Goal: Find specific page/section: Find specific page/section

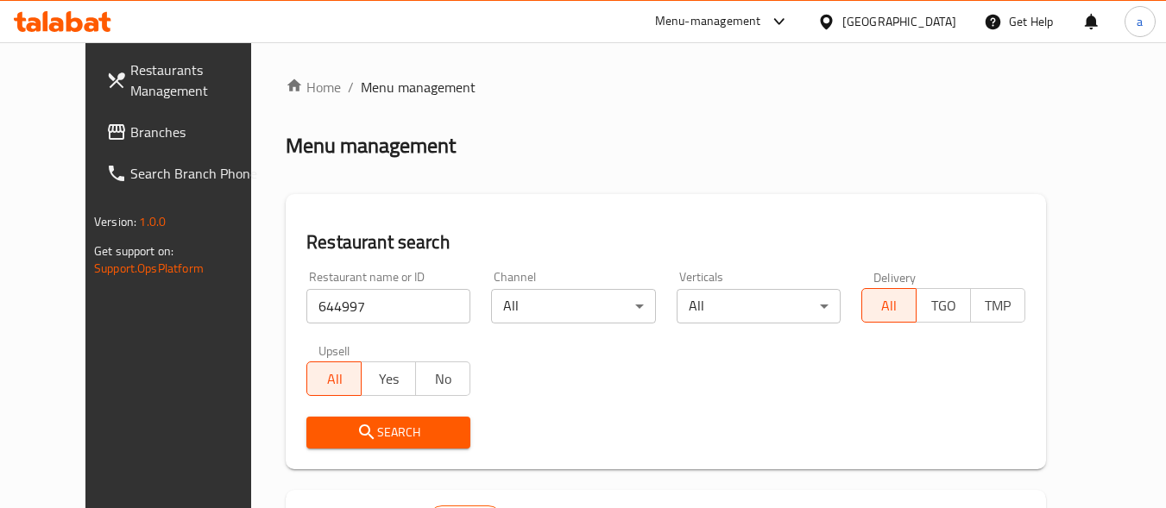
scroll to position [247, 0]
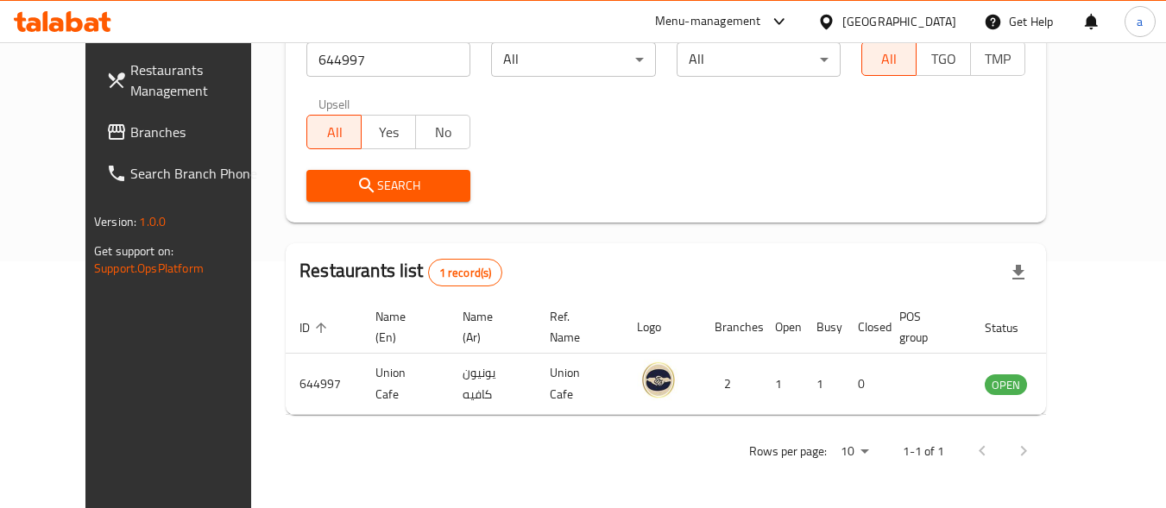
click at [843, 26] on div at bounding box center [830, 21] width 25 height 19
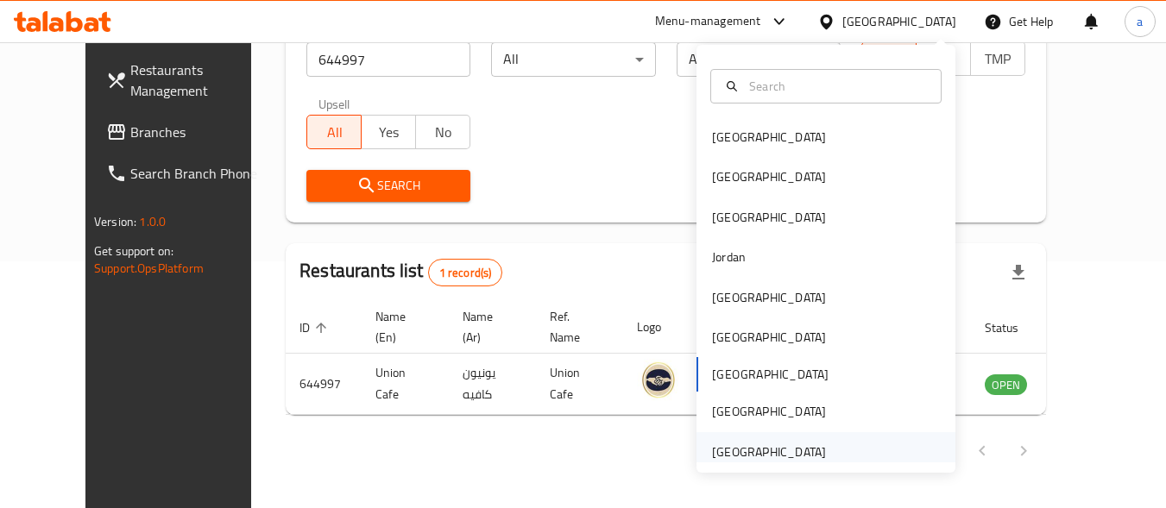
click at [870, 447] on div "[GEOGRAPHIC_DATA]" at bounding box center [826, 453] width 259 height 40
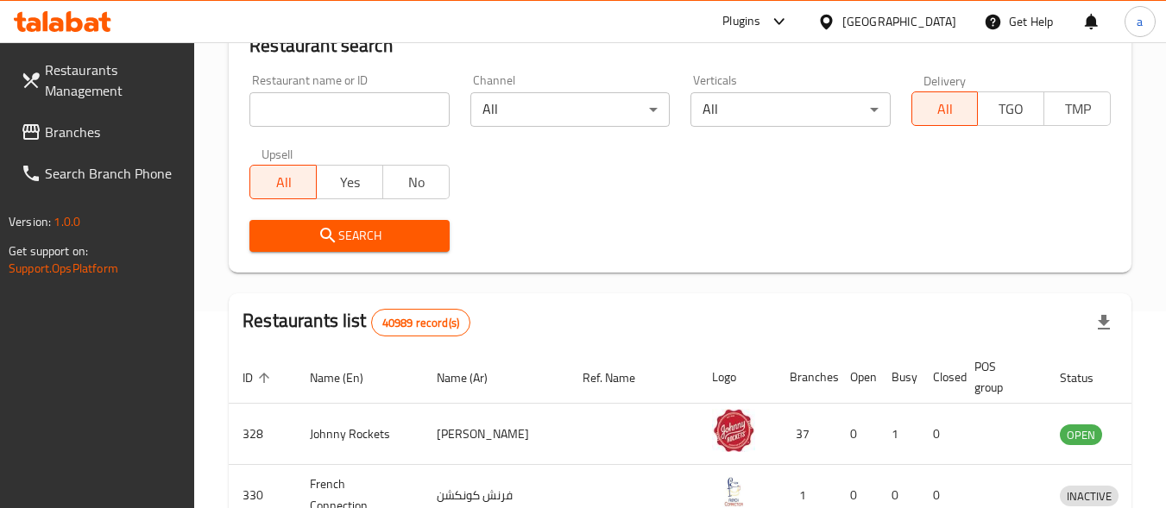
scroll to position [247, 0]
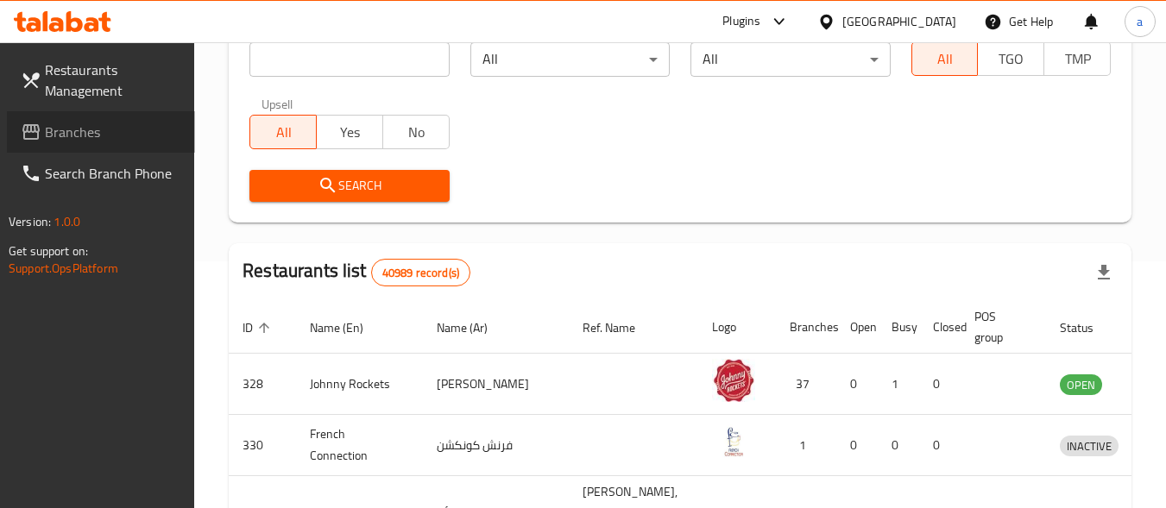
click at [65, 130] on span "Branches" at bounding box center [113, 132] width 136 height 21
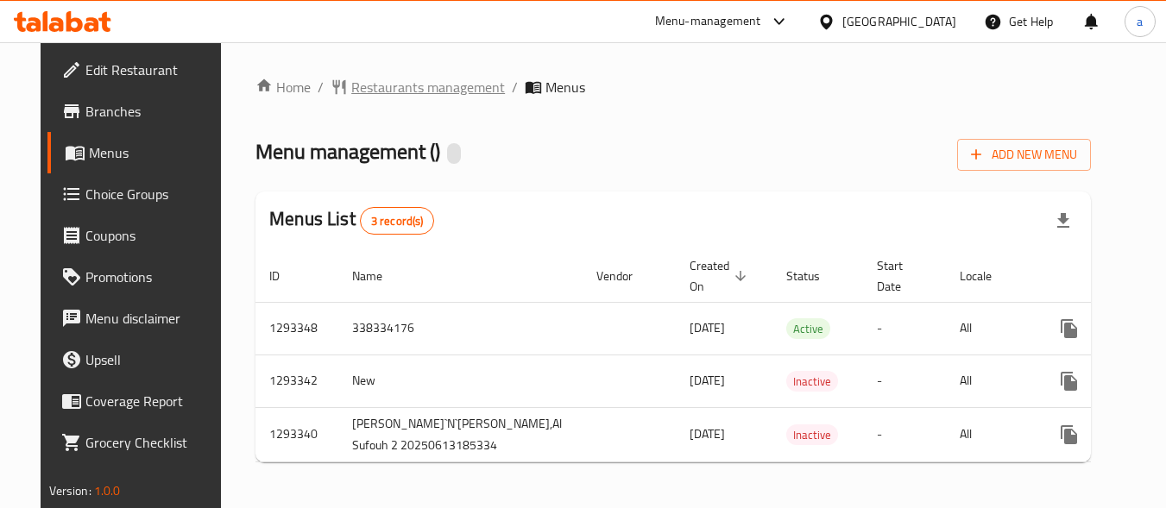
click at [372, 85] on span "Restaurants management" at bounding box center [428, 87] width 154 height 21
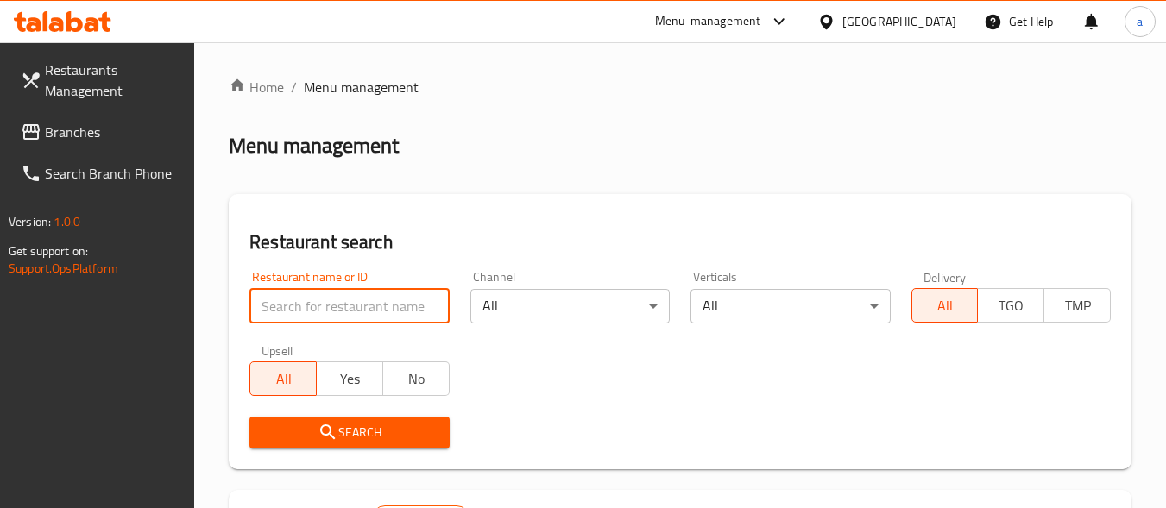
click at [342, 299] on input "search" at bounding box center [348, 306] width 199 height 35
paste input "699482"
type input "699482"
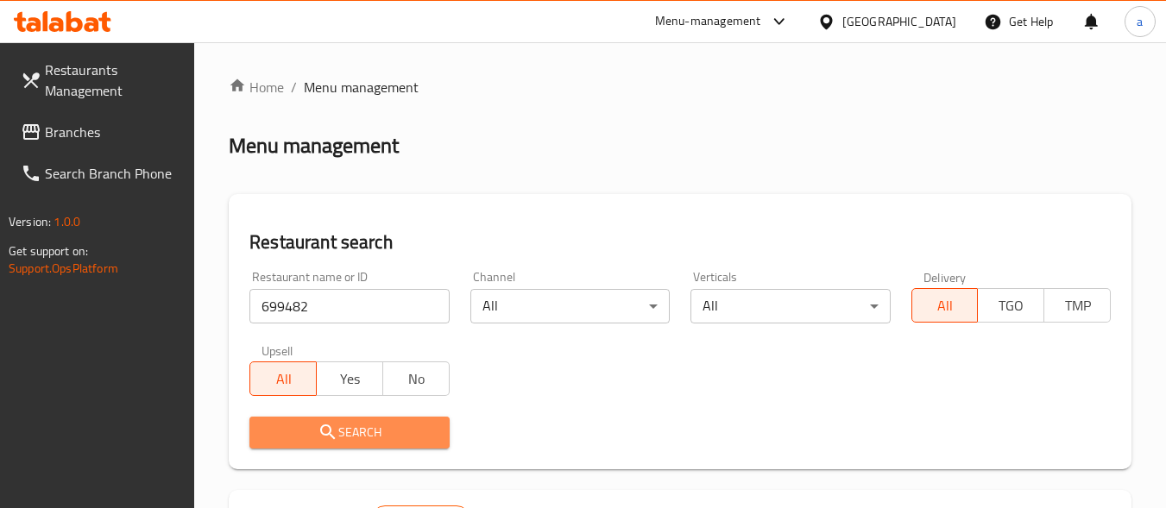
click at [349, 431] on span "Search" at bounding box center [349, 433] width 172 height 22
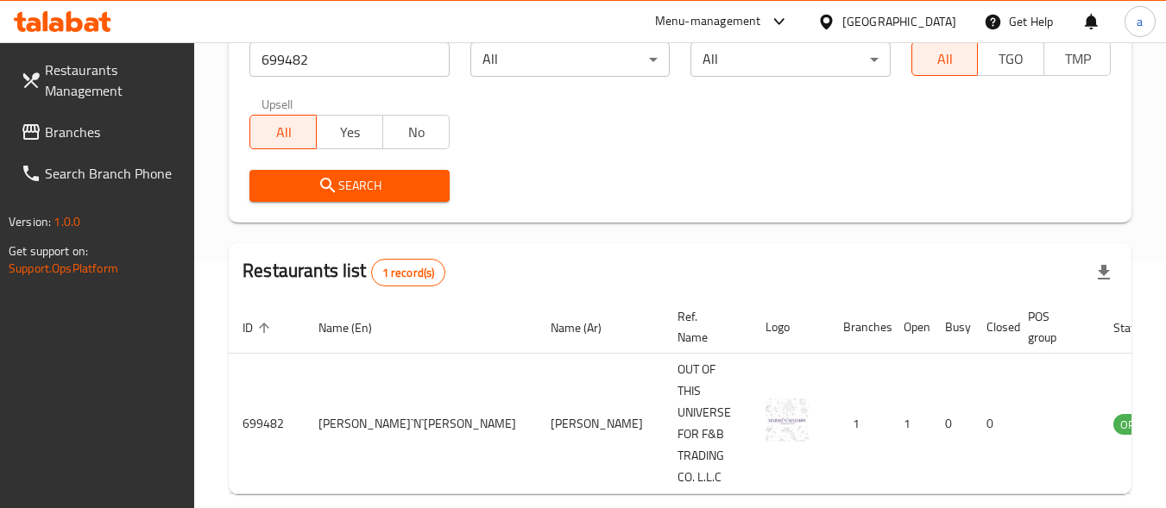
scroll to position [283, 0]
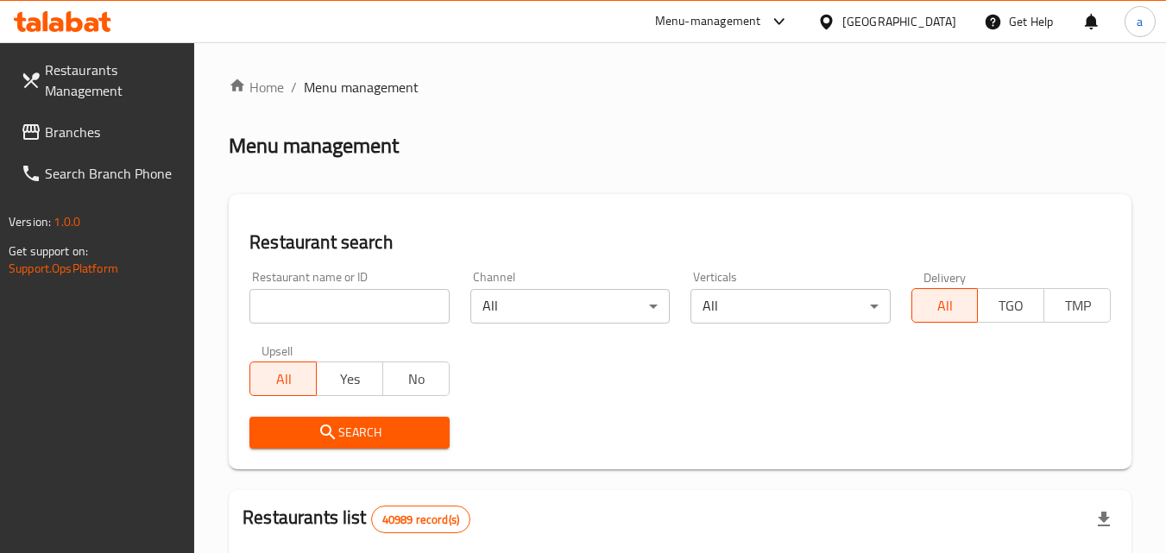
click at [916, 13] on div "[GEOGRAPHIC_DATA]" at bounding box center [900, 21] width 114 height 19
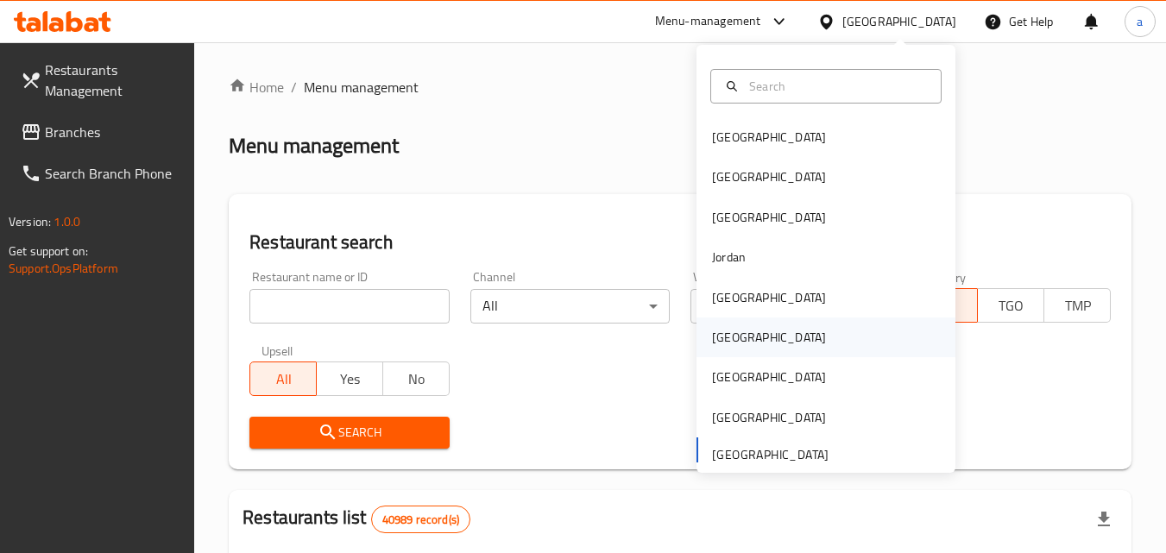
click at [769, 336] on div "[GEOGRAPHIC_DATA]" at bounding box center [826, 338] width 259 height 40
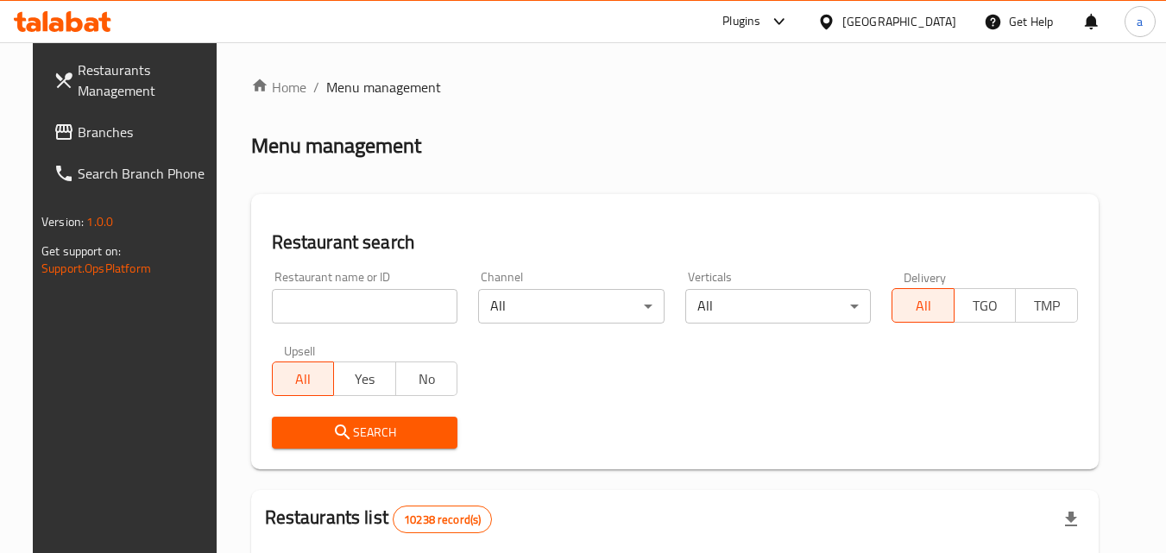
click at [86, 136] on span "Branches" at bounding box center [146, 132] width 136 height 21
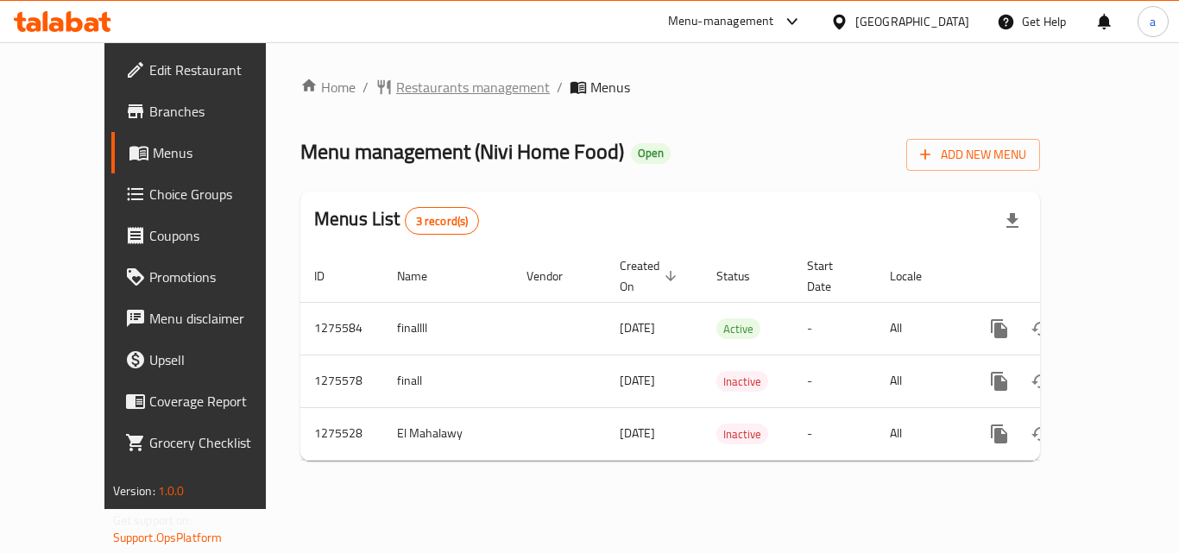
click at [437, 93] on span "Restaurants management" at bounding box center [473, 87] width 154 height 21
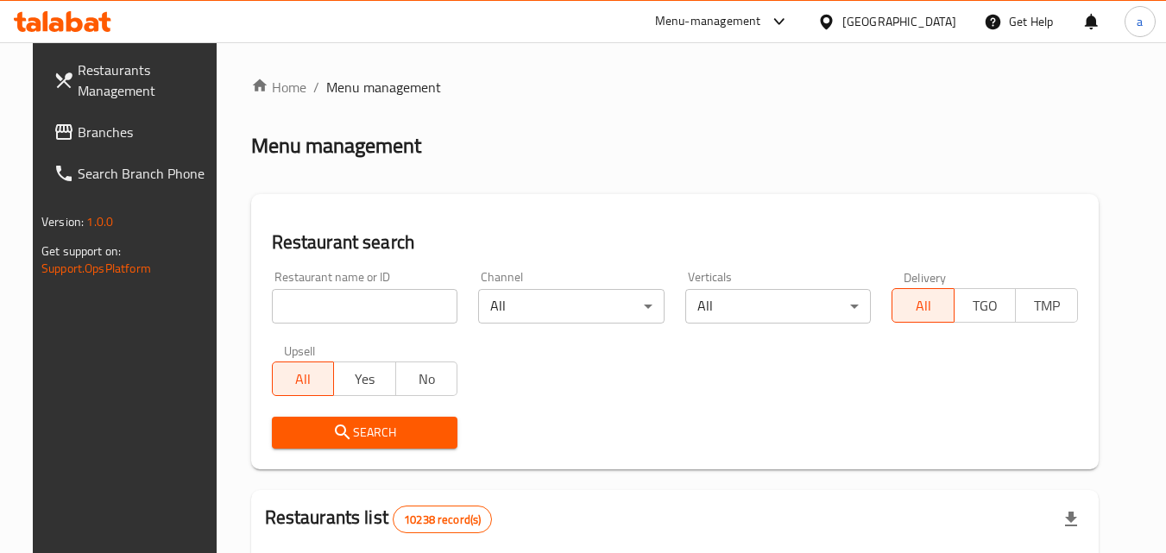
click at [327, 315] on input "search" at bounding box center [365, 306] width 186 height 35
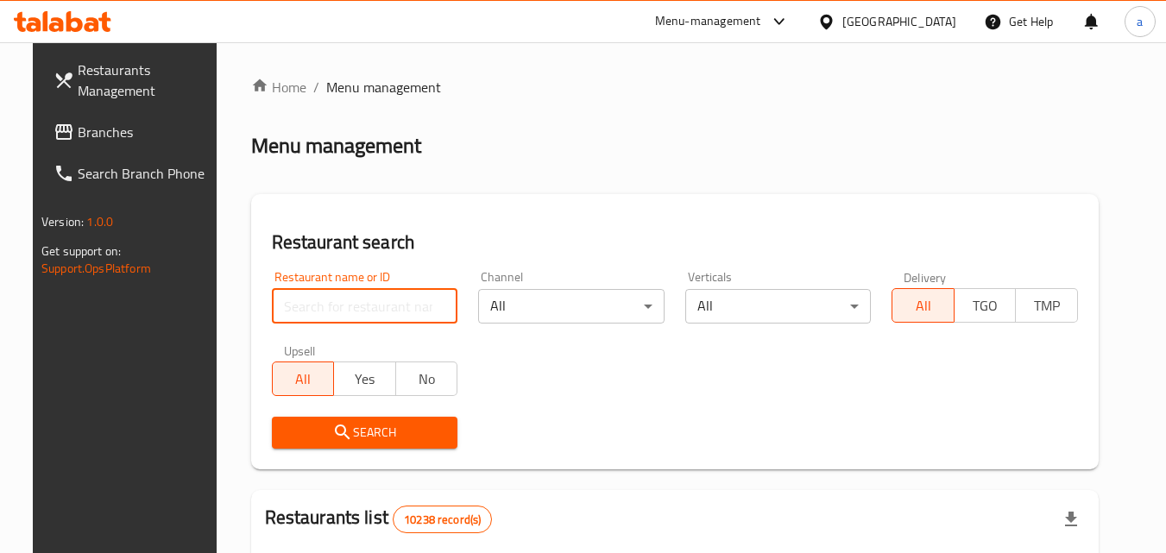
paste input "691606"
type input "691606"
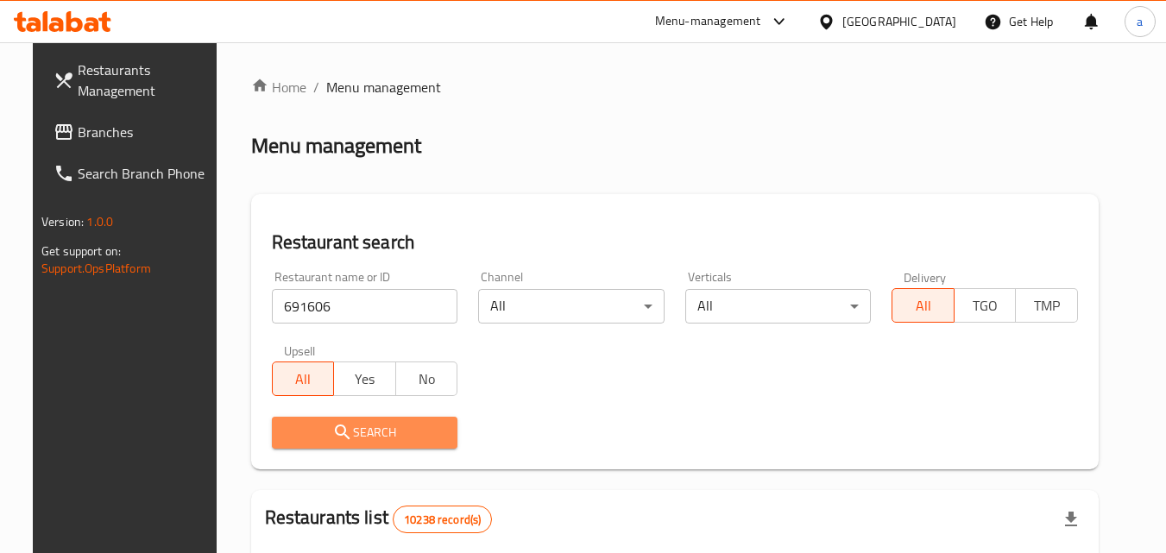
click at [347, 437] on span "Search" at bounding box center [365, 433] width 159 height 22
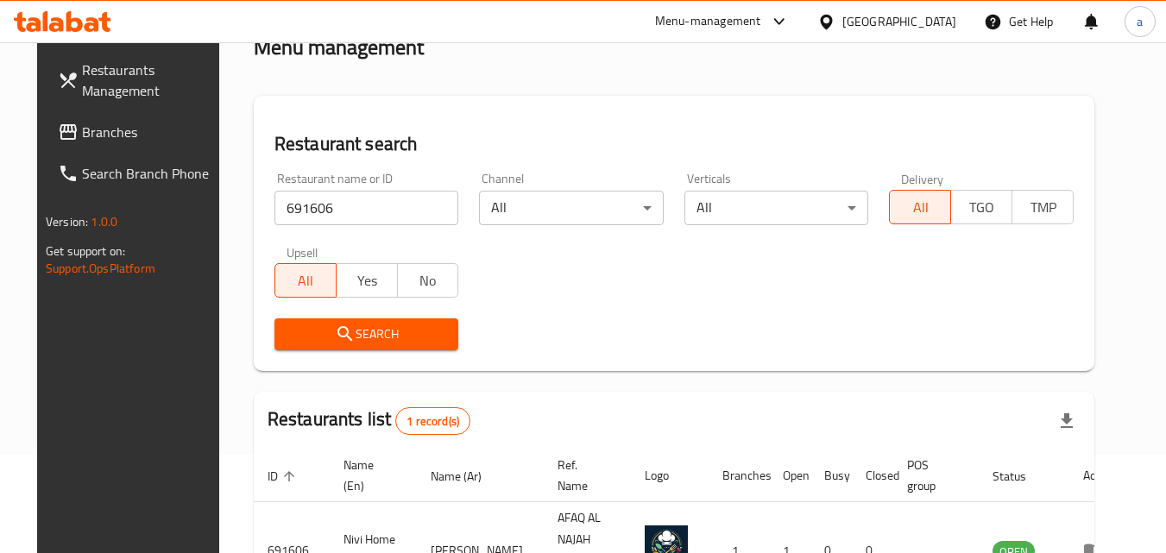
scroll to position [202, 0]
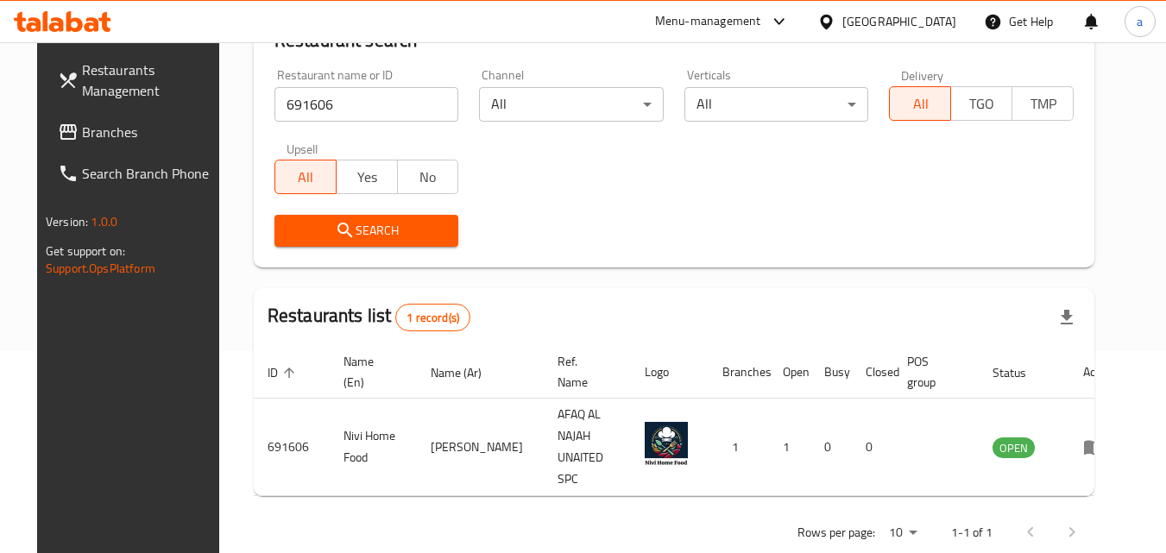
click at [923, 32] on div "[GEOGRAPHIC_DATA]" at bounding box center [887, 21] width 167 height 41
click at [843, 22] on div at bounding box center [830, 21] width 25 height 19
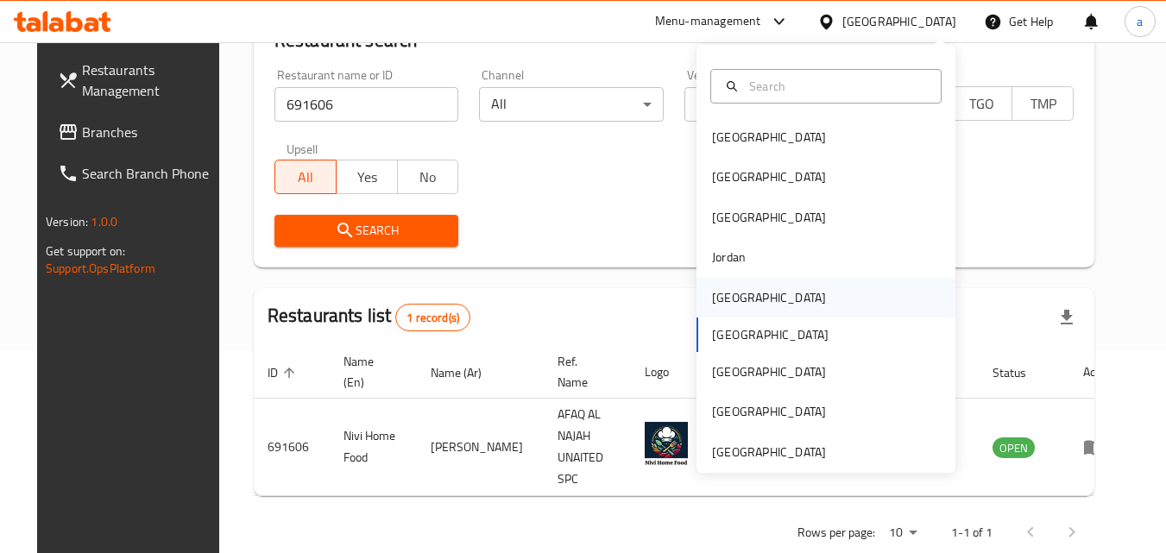
click at [829, 300] on div "[GEOGRAPHIC_DATA]" at bounding box center [826, 298] width 259 height 40
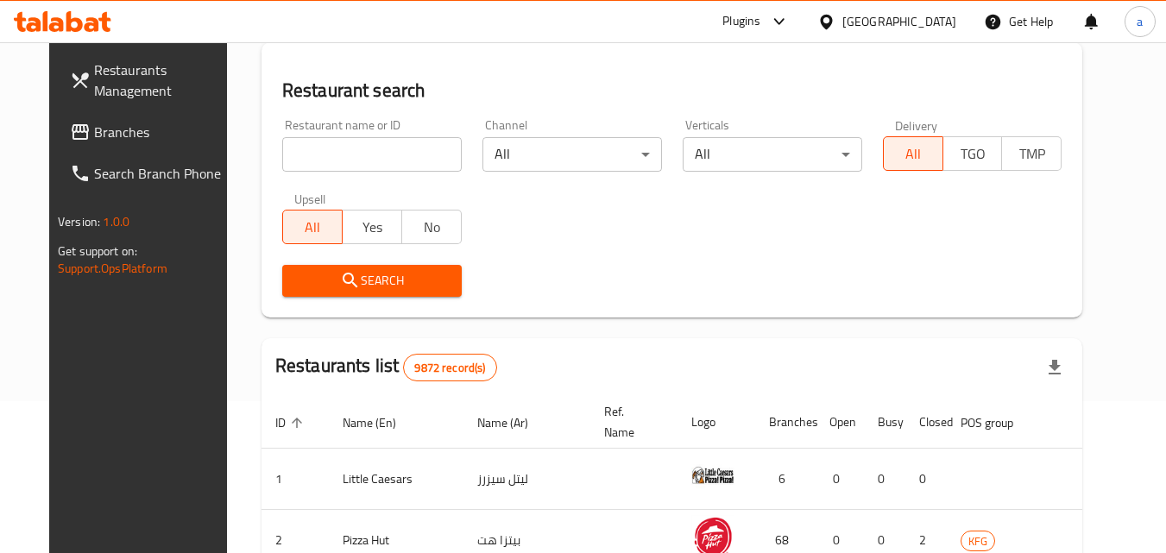
scroll to position [202, 0]
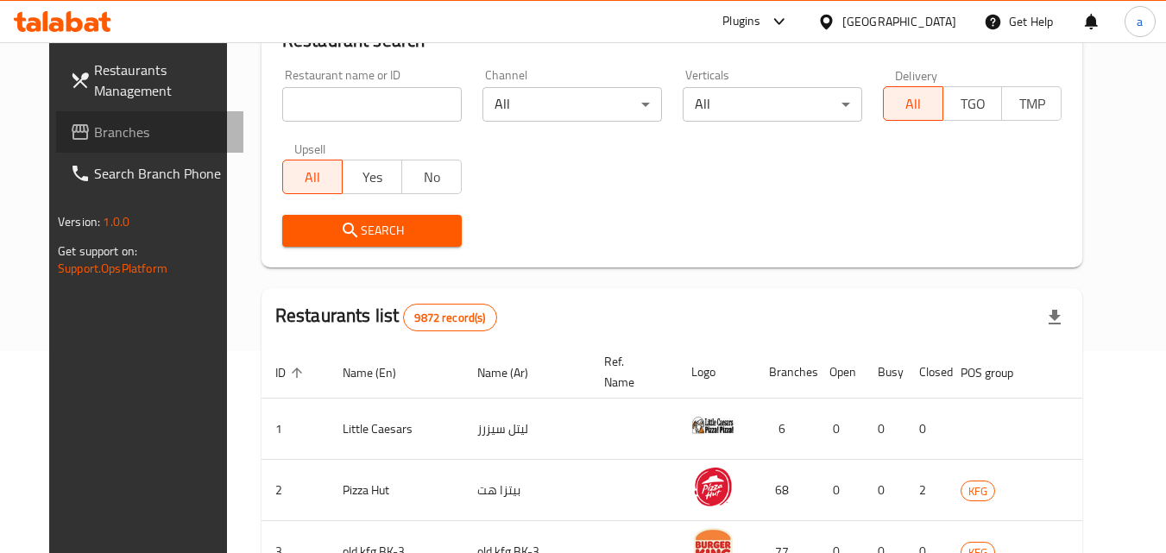
click at [94, 138] on span "Branches" at bounding box center [162, 132] width 136 height 21
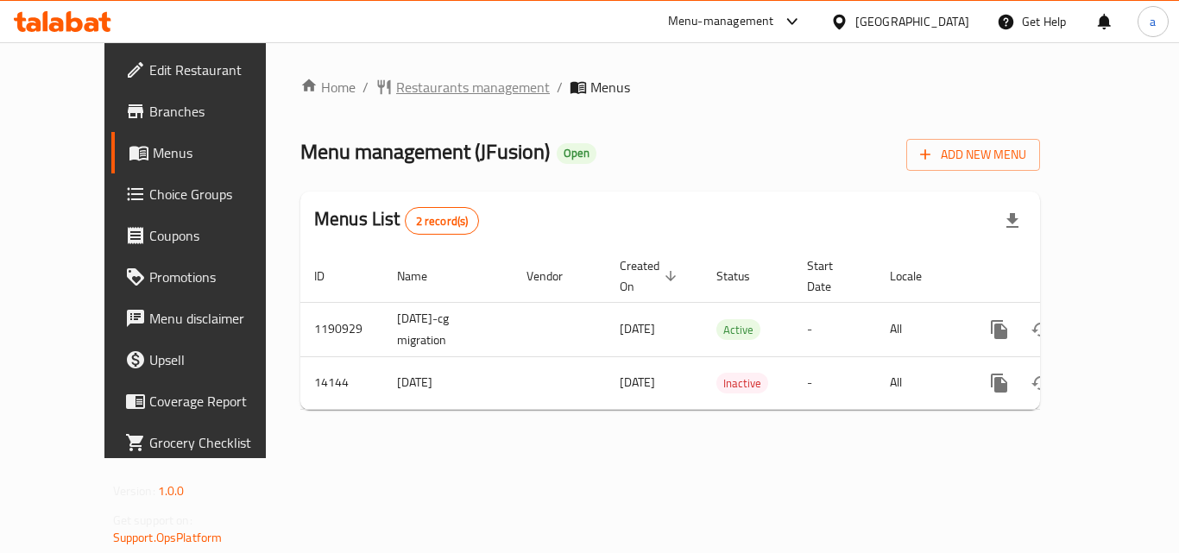
click at [396, 87] on span "Restaurants management" at bounding box center [473, 87] width 154 height 21
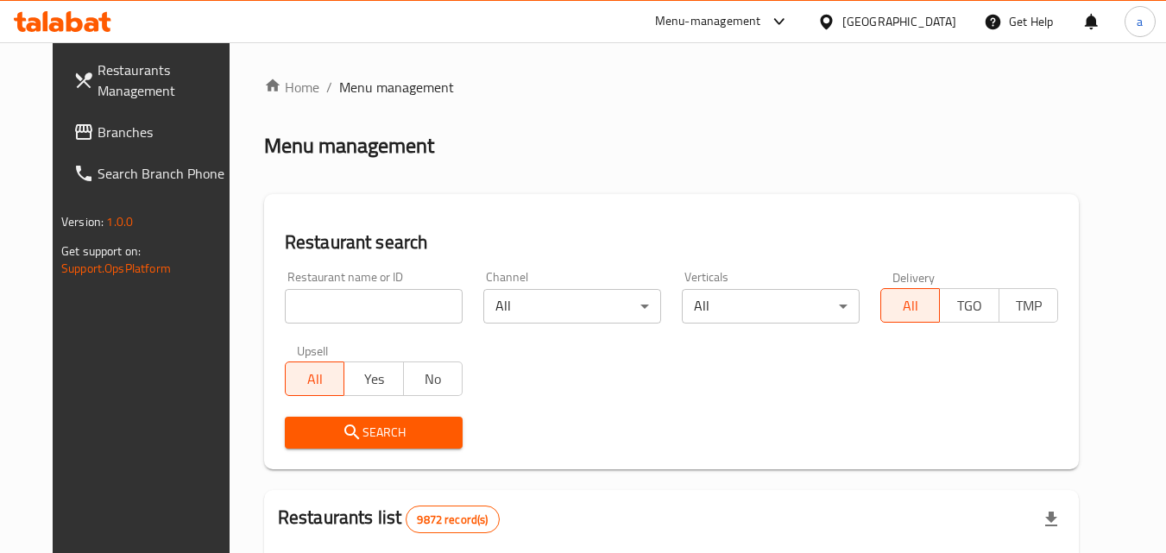
click at [352, 302] on input "search" at bounding box center [374, 306] width 178 height 35
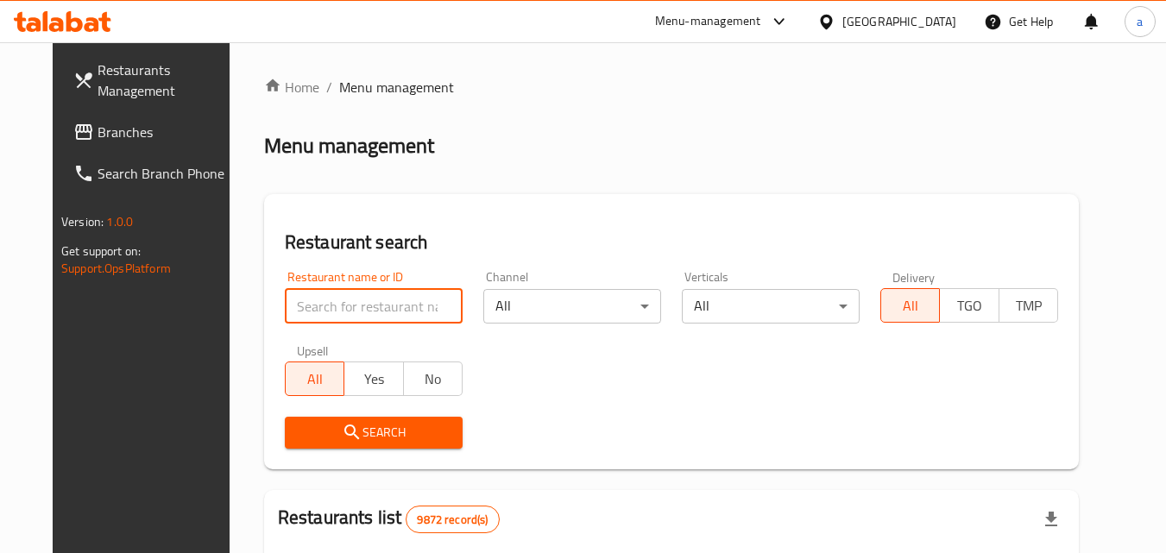
paste input "8577"
type input "8577"
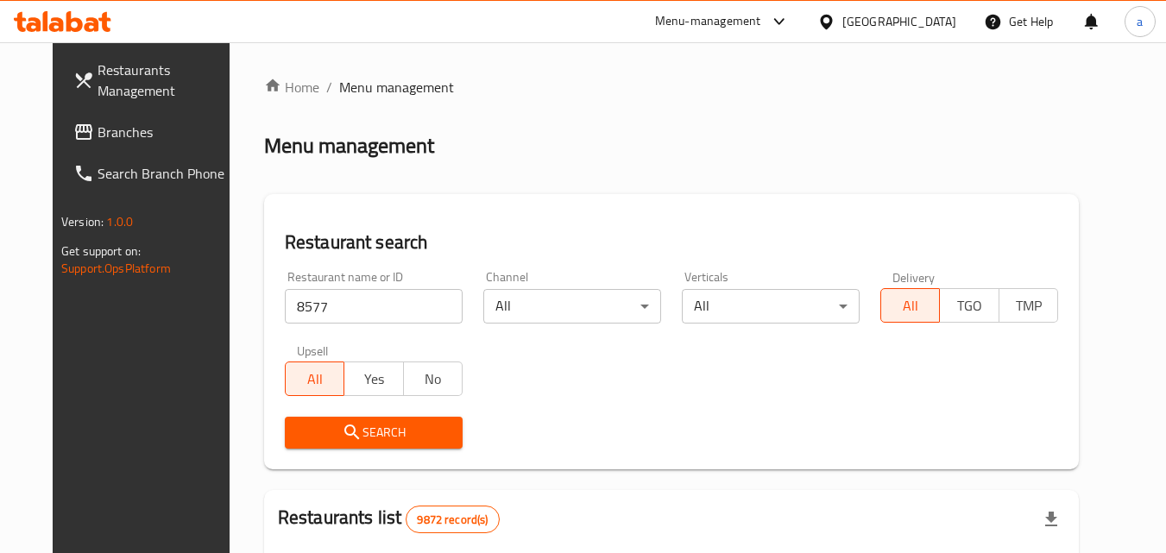
click at [354, 454] on div "Search" at bounding box center [374, 433] width 199 height 53
click at [353, 435] on span "Search" at bounding box center [374, 433] width 150 height 22
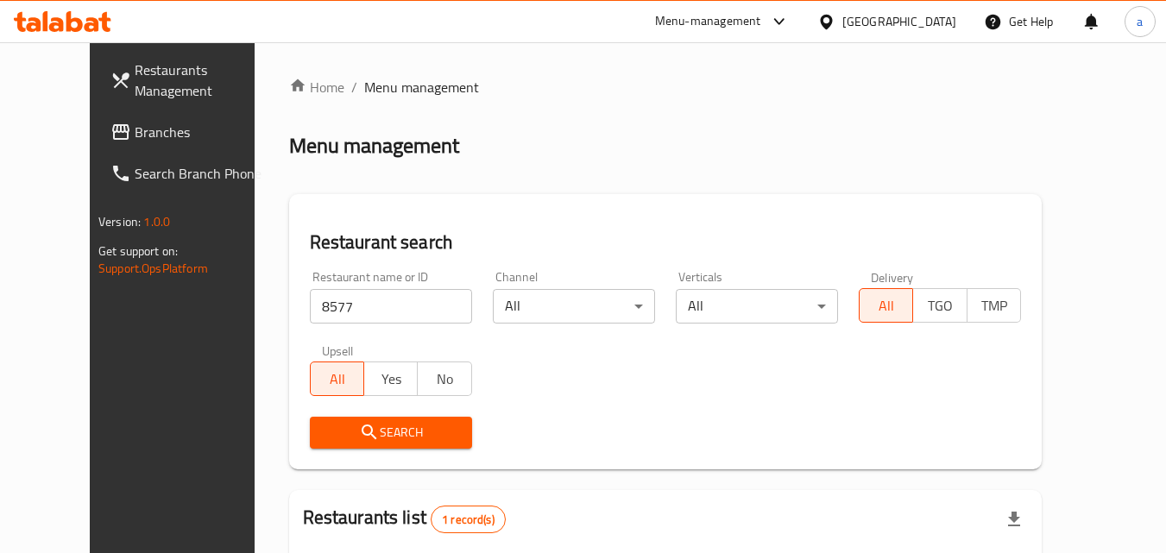
click at [398, 430] on span "Search" at bounding box center [391, 433] width 135 height 22
click at [419, 435] on span "Search" at bounding box center [391, 433] width 135 height 22
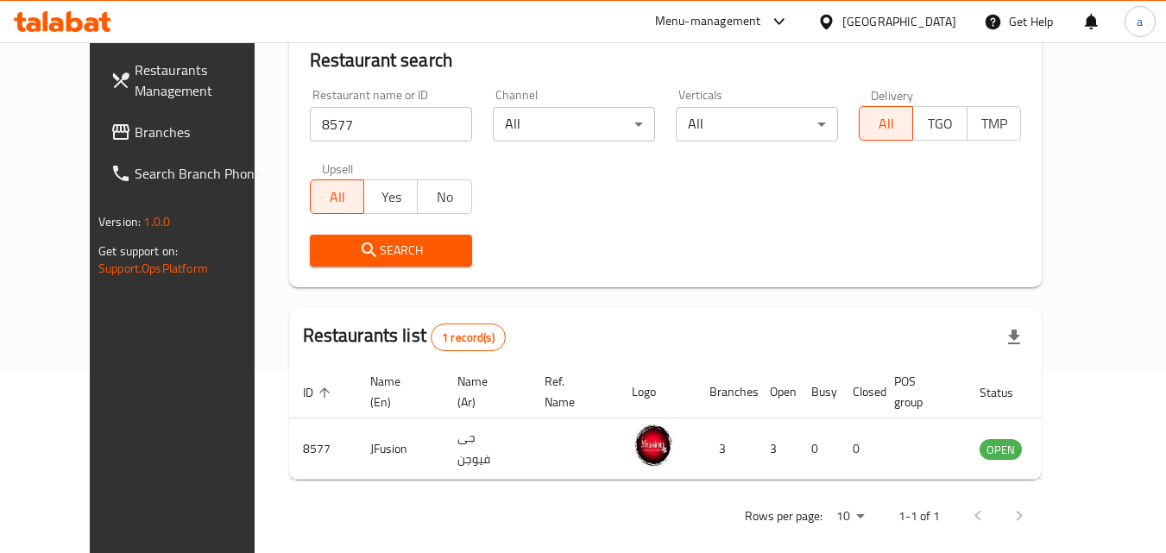
scroll to position [202, 0]
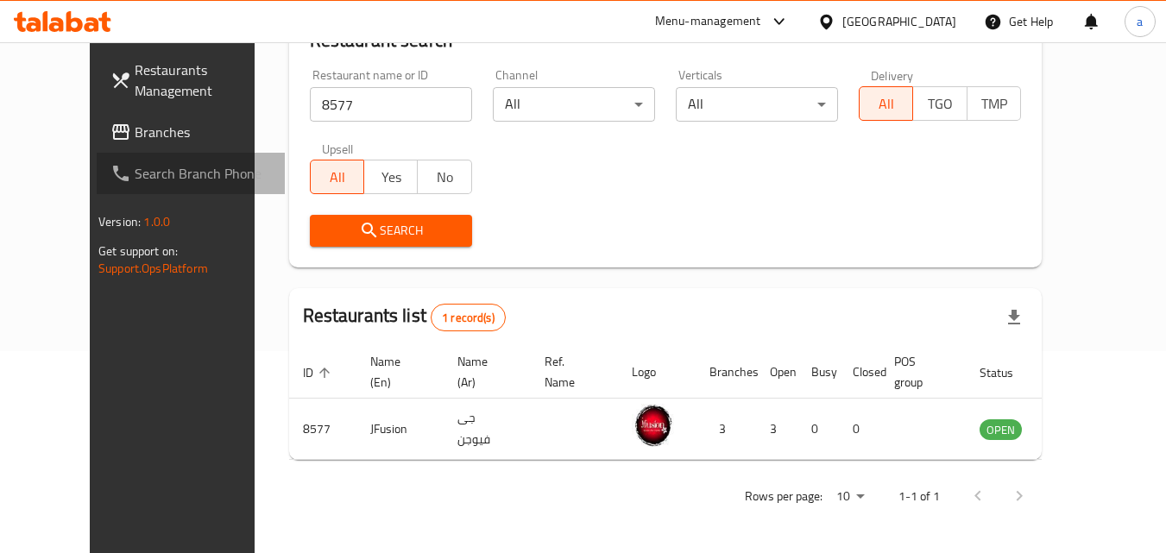
click at [140, 163] on span "Search Branch Phone" at bounding box center [203, 173] width 136 height 21
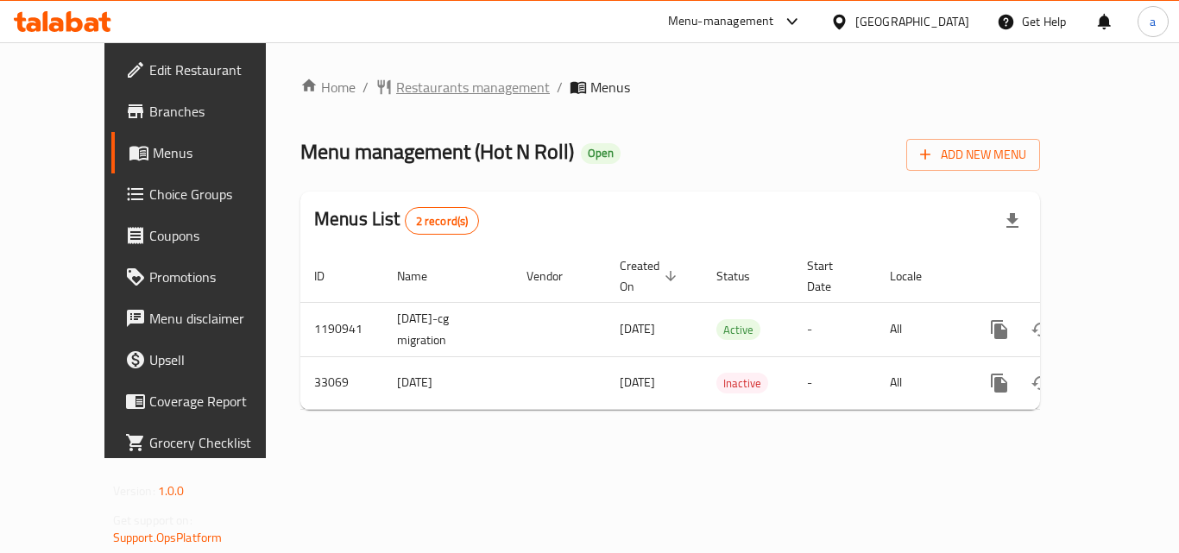
click at [396, 92] on span "Restaurants management" at bounding box center [473, 87] width 154 height 21
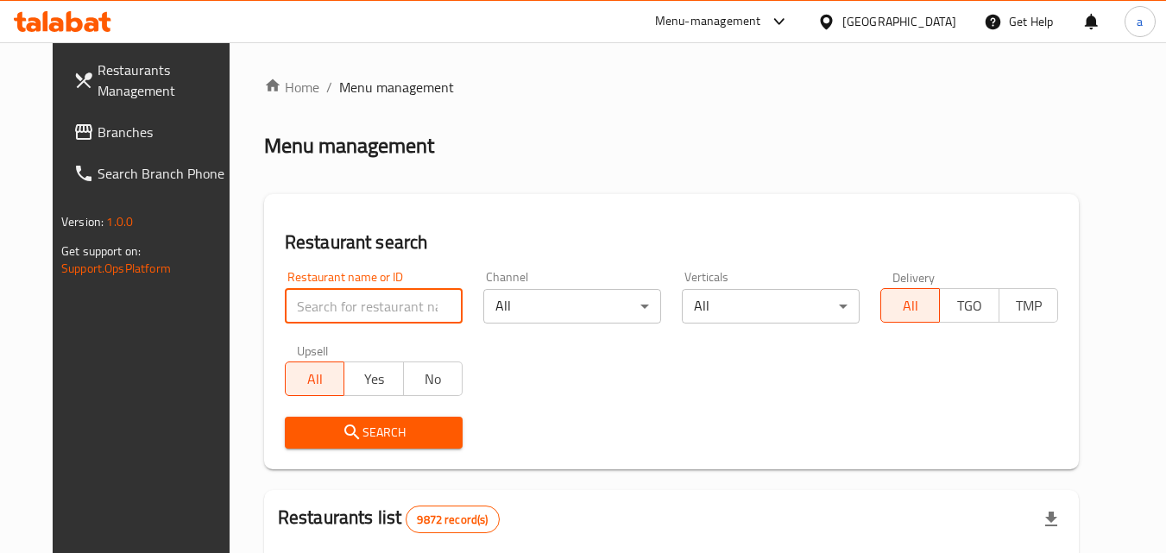
click at [376, 307] on input "search" at bounding box center [374, 306] width 178 height 35
paste input "16928"
type input "16928"
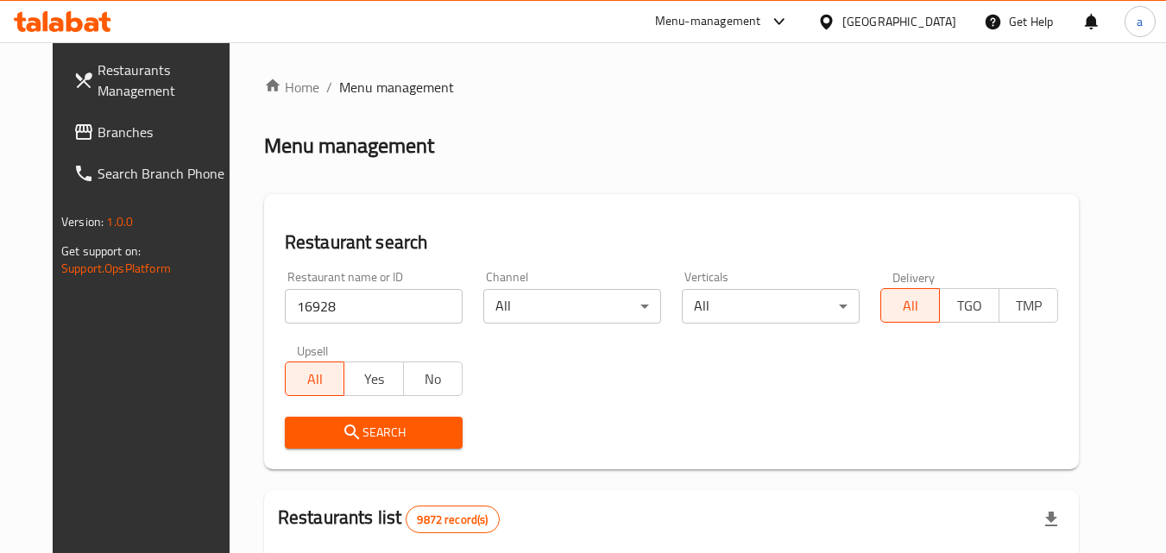
click at [341, 441] on span "Search" at bounding box center [374, 433] width 150 height 22
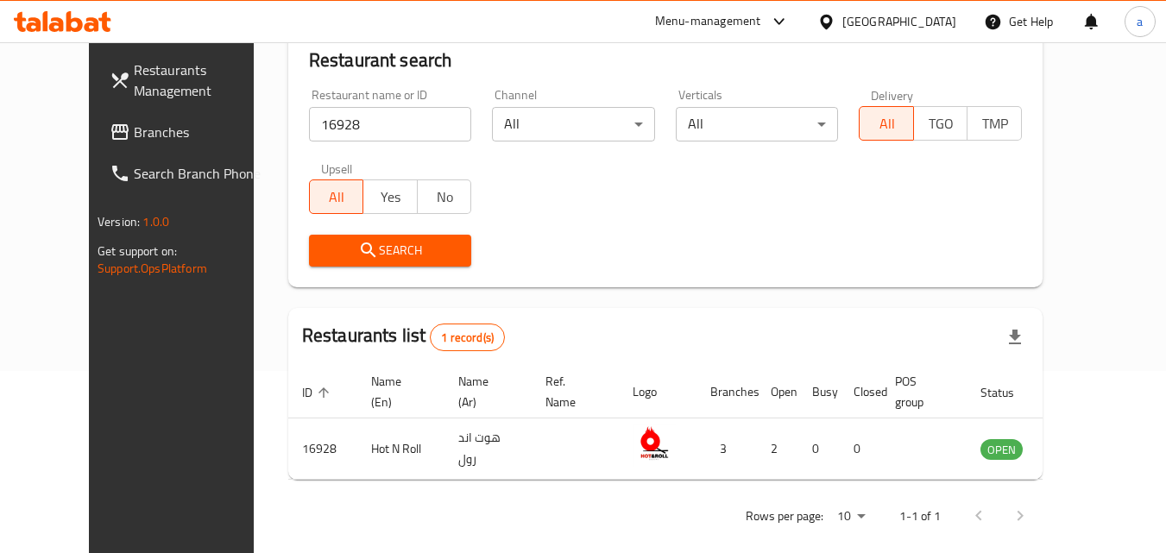
scroll to position [202, 0]
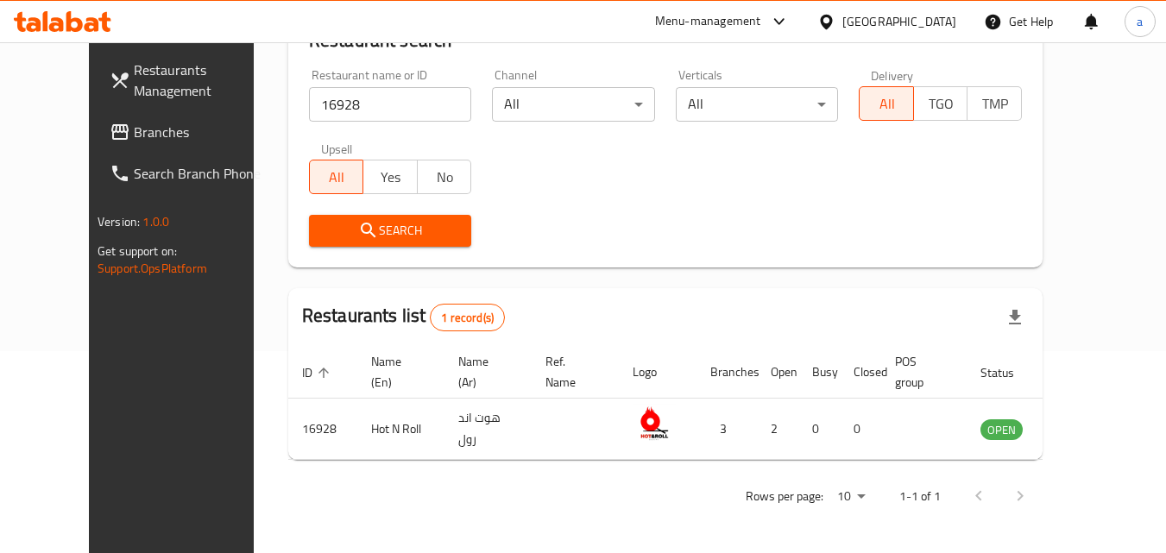
click at [891, 20] on div "[GEOGRAPHIC_DATA]" at bounding box center [887, 21] width 167 height 41
click at [926, 24] on div "[GEOGRAPHIC_DATA]" at bounding box center [900, 21] width 114 height 19
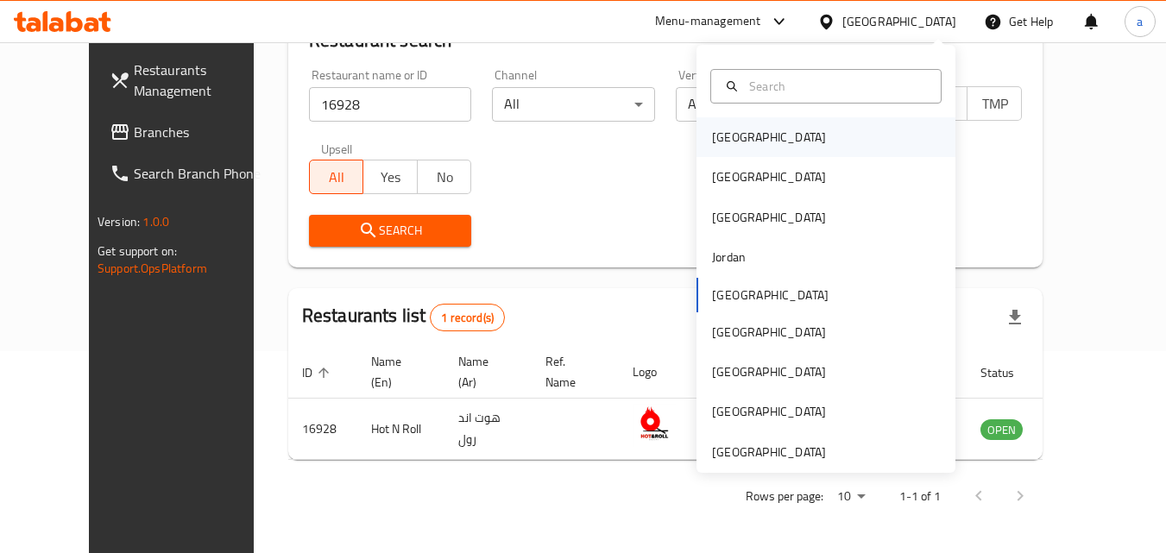
click at [849, 141] on div "[GEOGRAPHIC_DATA]" at bounding box center [826, 137] width 259 height 40
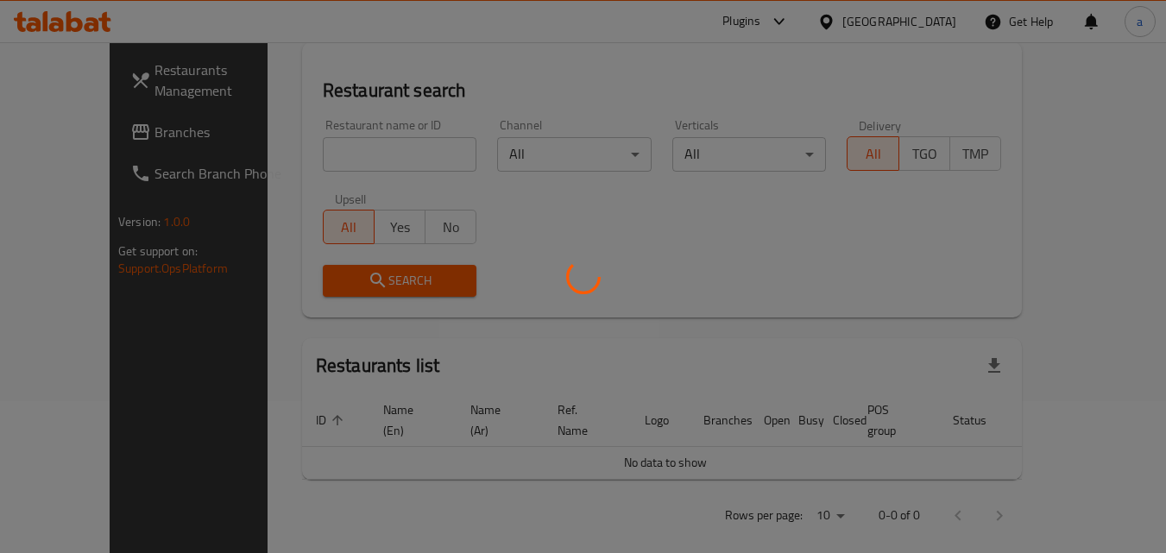
scroll to position [202, 0]
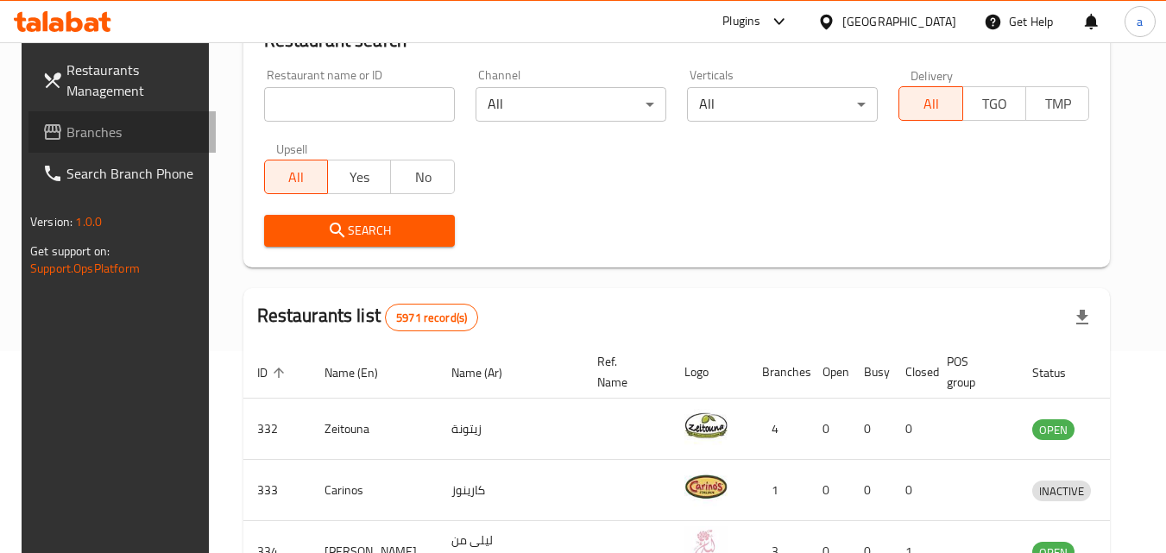
click at [92, 131] on span "Branches" at bounding box center [134, 132] width 136 height 21
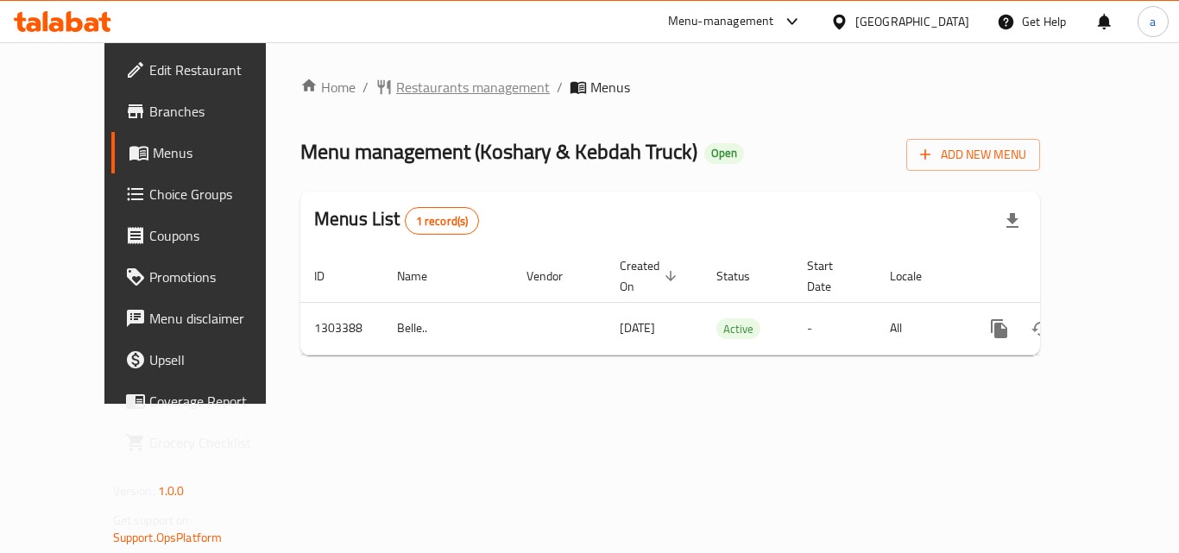
click at [420, 90] on span "Restaurants management" at bounding box center [473, 87] width 154 height 21
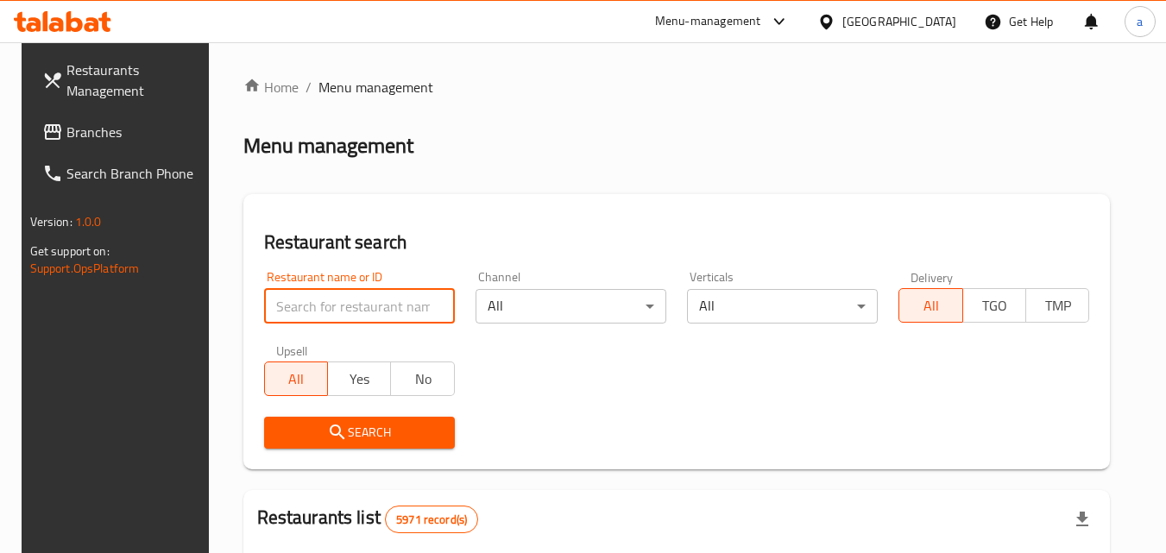
click at [315, 298] on input "search" at bounding box center [359, 306] width 191 height 35
paste input "702814"
type input "702814"
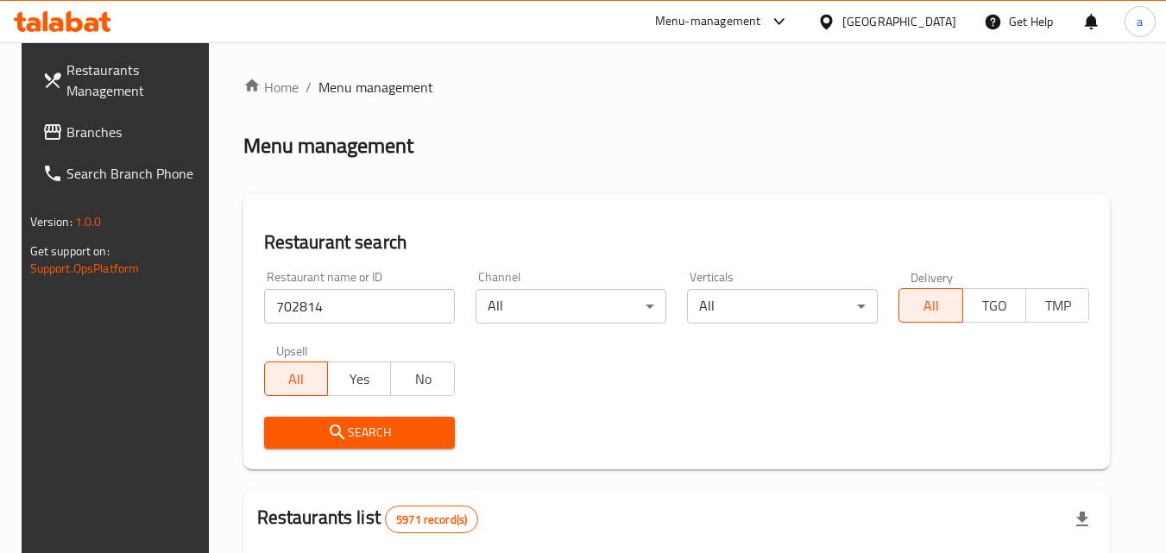
click at [324, 418] on button "Search" at bounding box center [359, 433] width 191 height 32
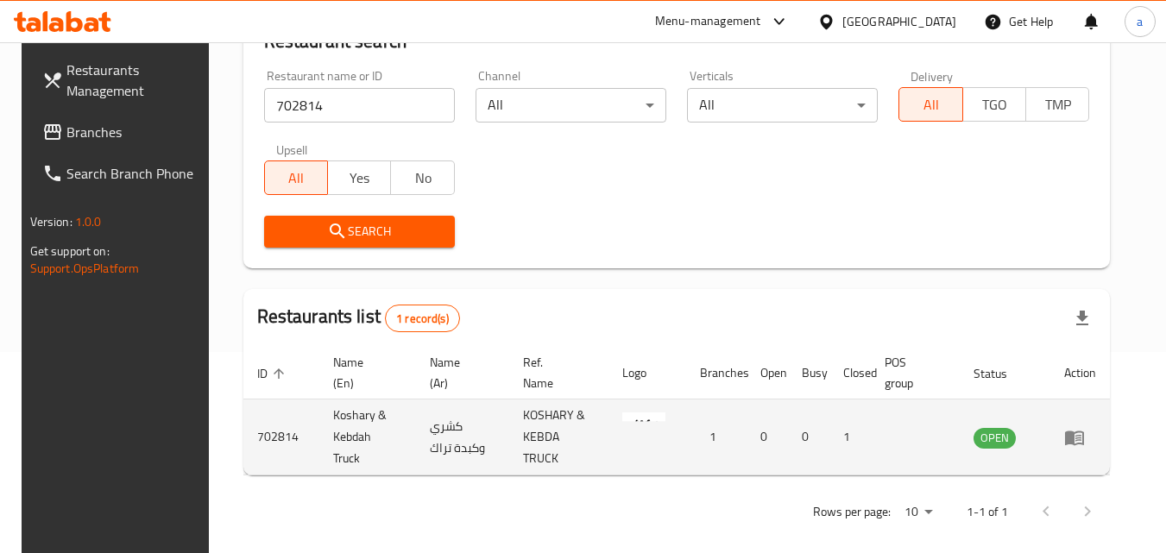
scroll to position [202, 0]
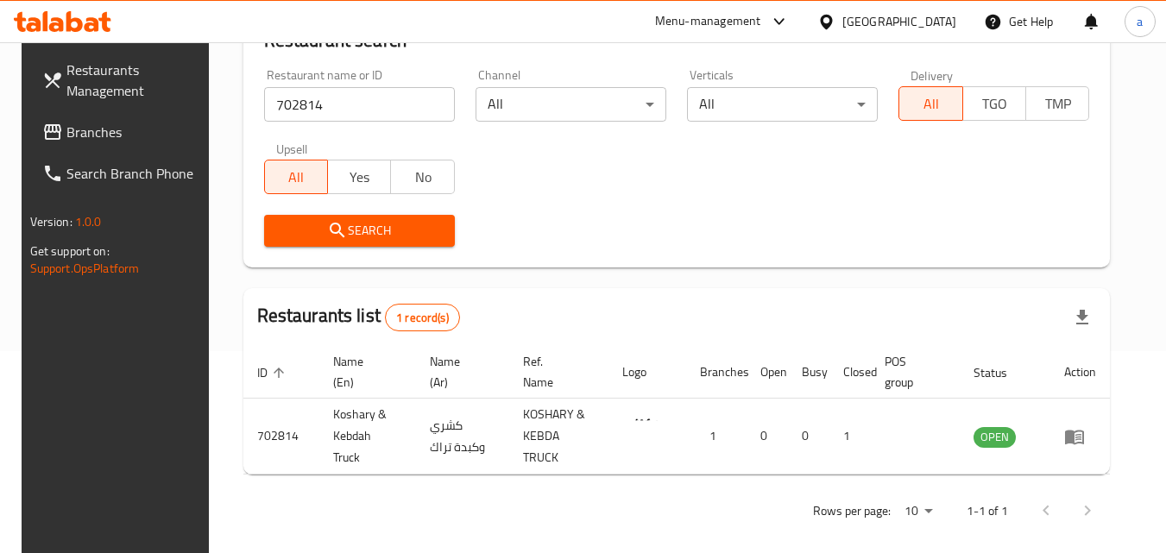
click at [843, 22] on div at bounding box center [830, 21] width 25 height 19
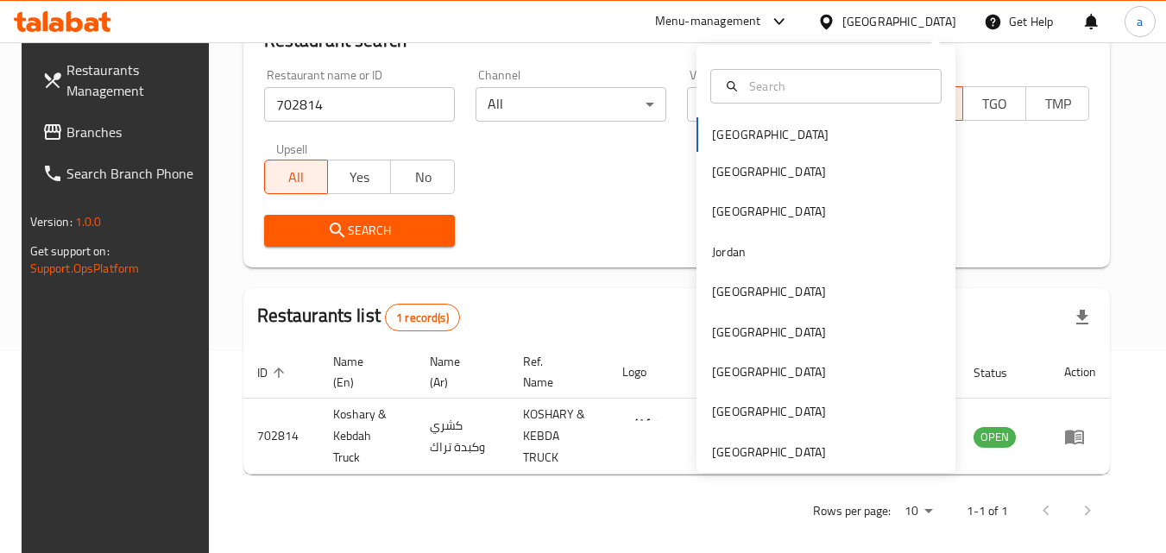
click at [924, 30] on div "[GEOGRAPHIC_DATA]" at bounding box center [900, 21] width 114 height 19
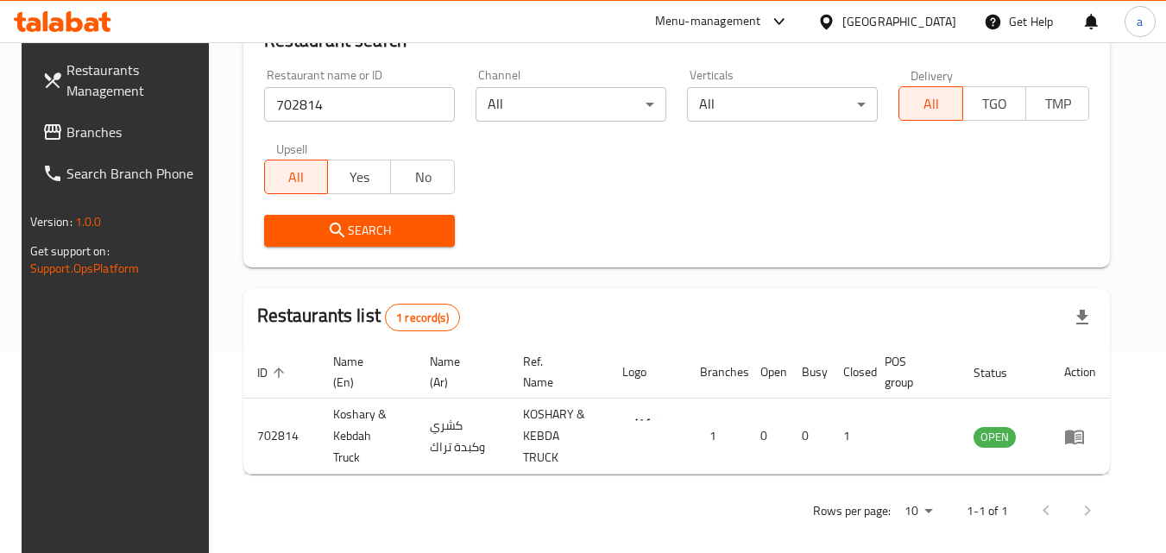
click at [922, 21] on div "[GEOGRAPHIC_DATA]" at bounding box center [900, 21] width 114 height 19
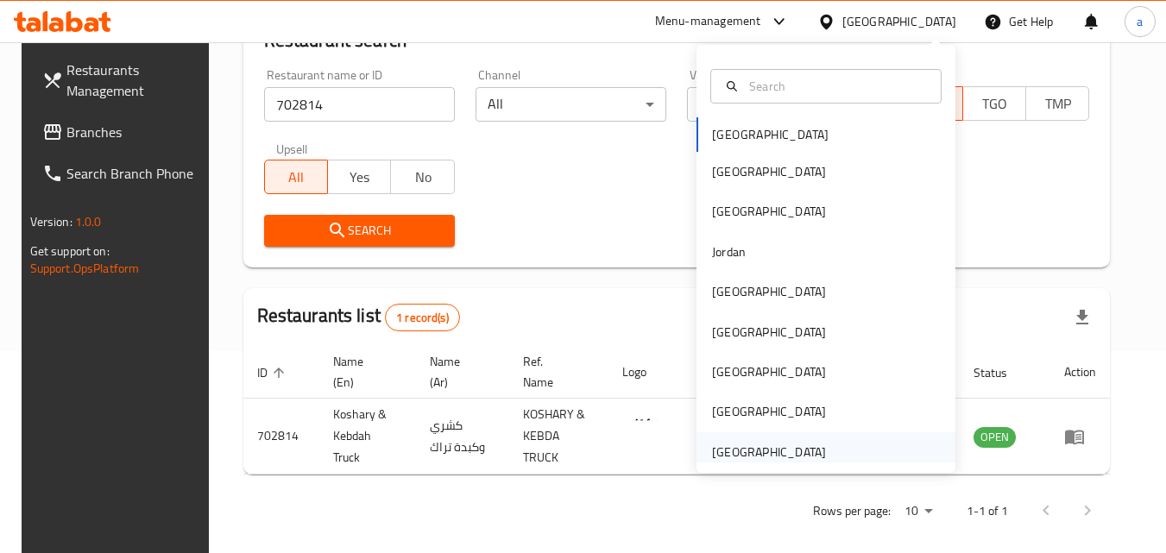
click at [861, 460] on div "[GEOGRAPHIC_DATA]" at bounding box center [826, 453] width 259 height 40
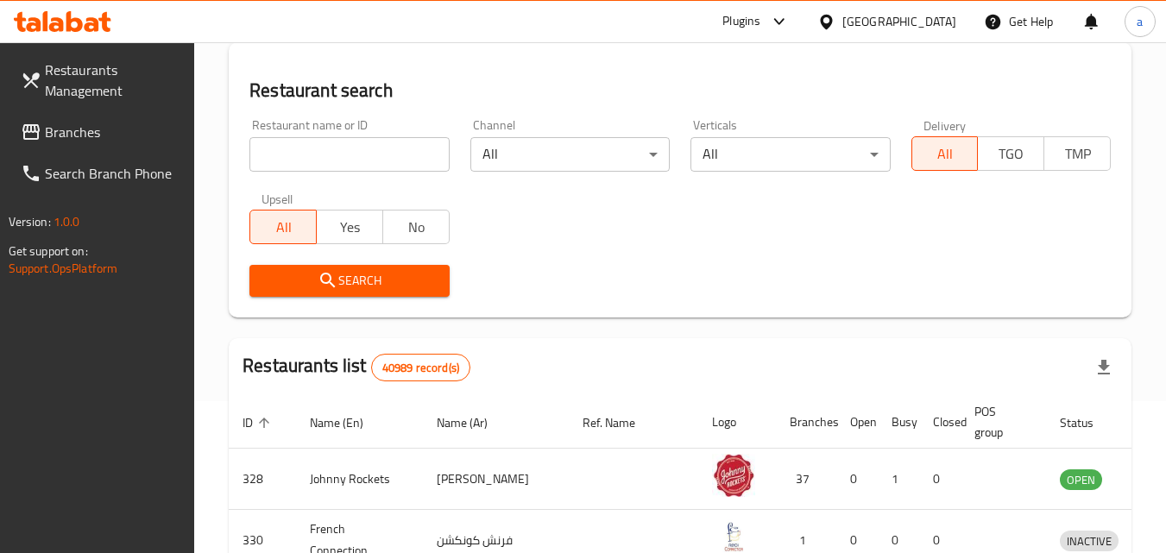
scroll to position [202, 0]
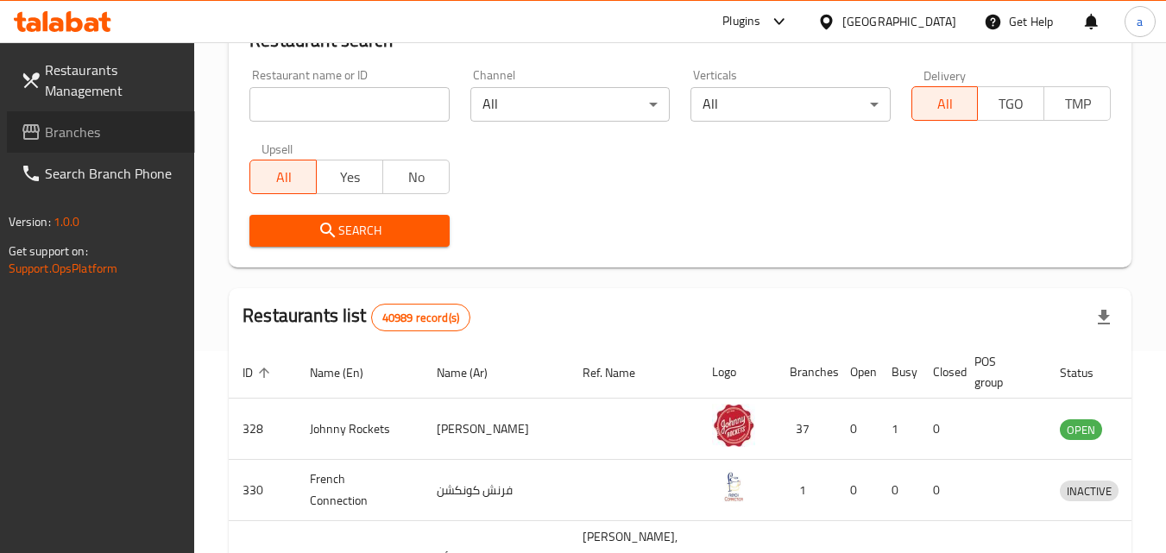
click at [67, 129] on span "Branches" at bounding box center [113, 132] width 136 height 21
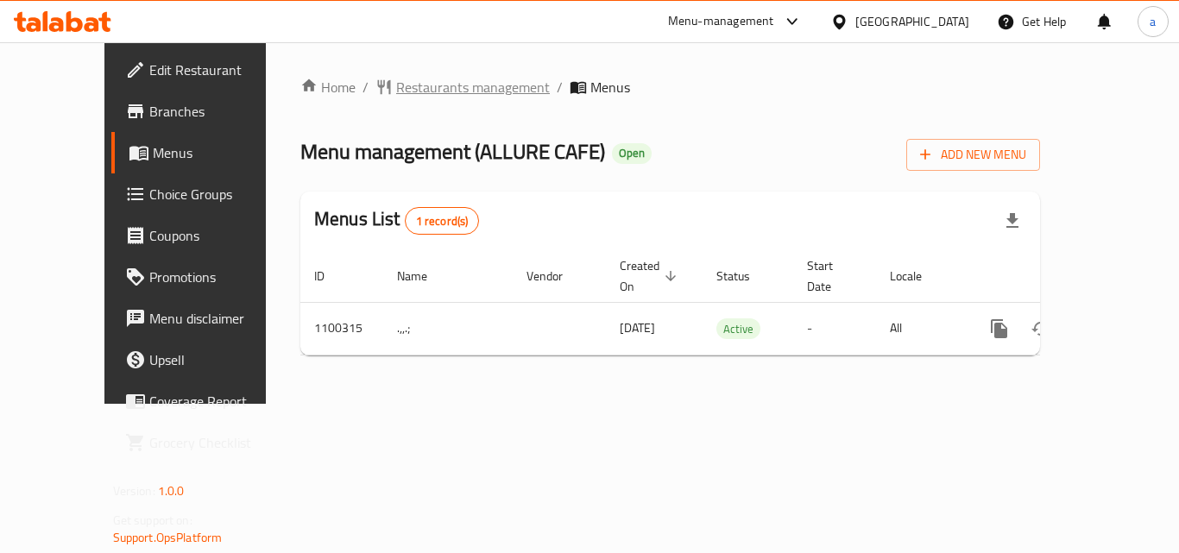
click at [424, 87] on span "Restaurants management" at bounding box center [473, 87] width 154 height 21
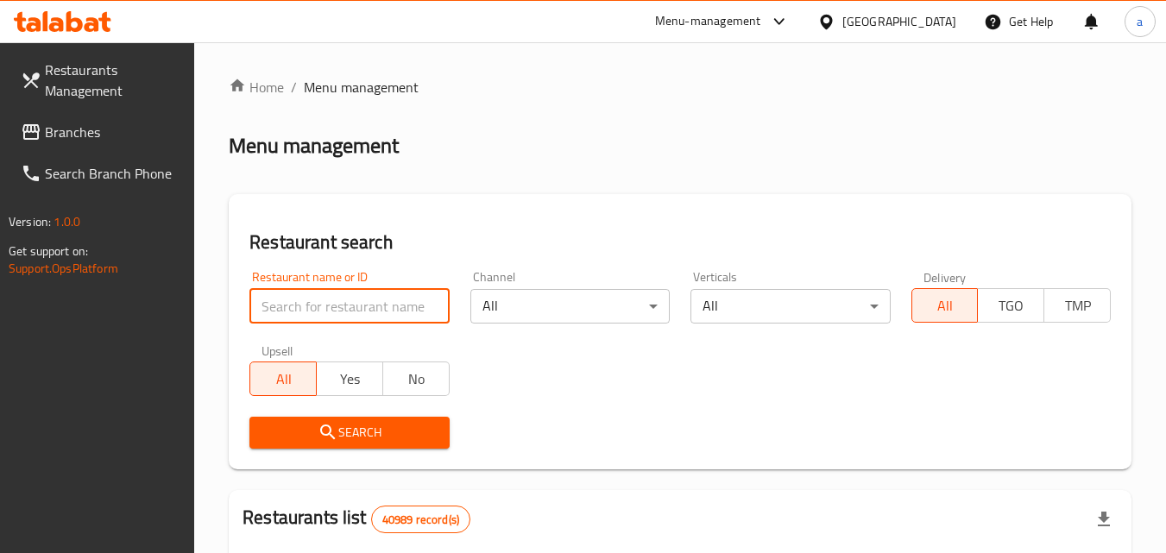
click at [357, 303] on input "search" at bounding box center [348, 306] width 199 height 35
paste input "665174"
type input "665174"
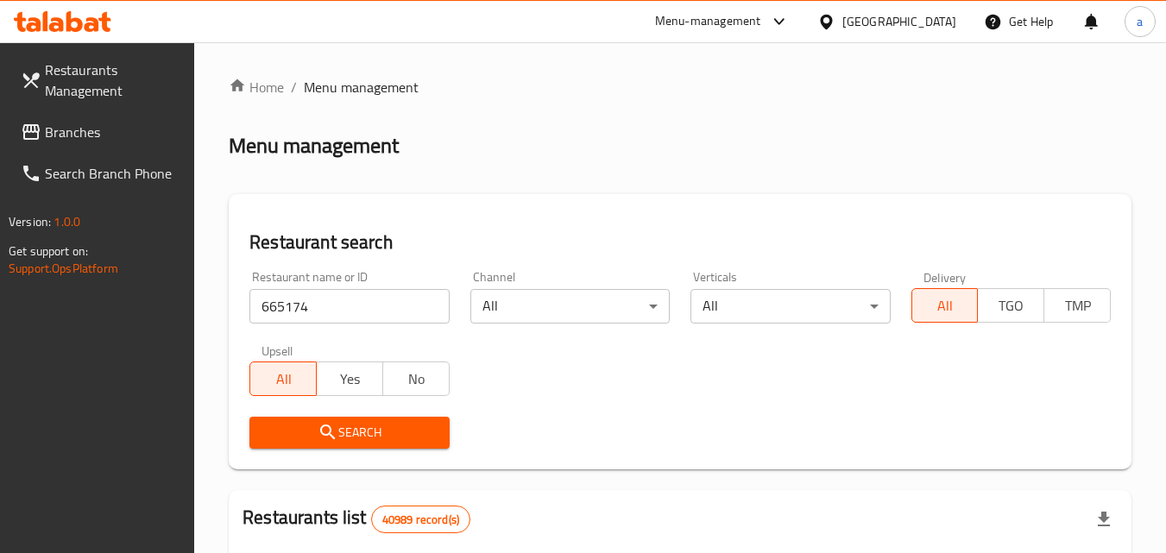
click at [372, 434] on span "Search" at bounding box center [349, 433] width 172 height 22
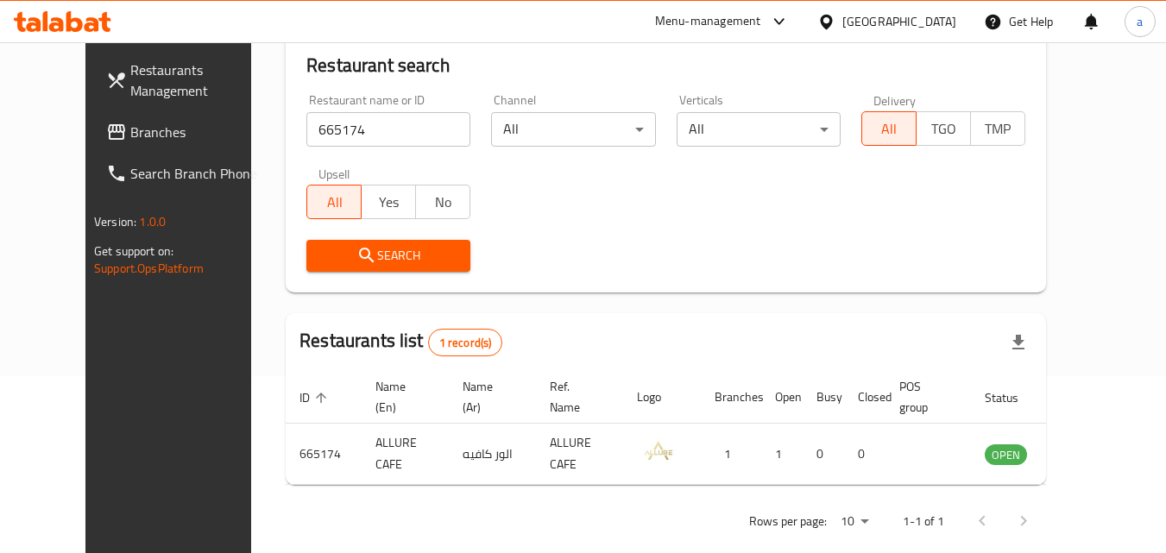
scroll to position [202, 0]
